Goal: Task Accomplishment & Management: Manage account settings

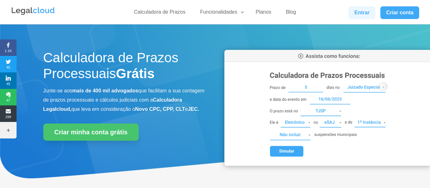
click at [365, 11] on link "Entrar" at bounding box center [361, 12] width 27 height 13
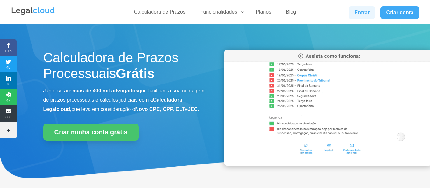
click at [359, 14] on link "Entrar" at bounding box center [361, 12] width 27 height 13
click at [356, 11] on link "Entrar" at bounding box center [361, 12] width 27 height 13
